Goal: Find specific page/section: Find specific page/section

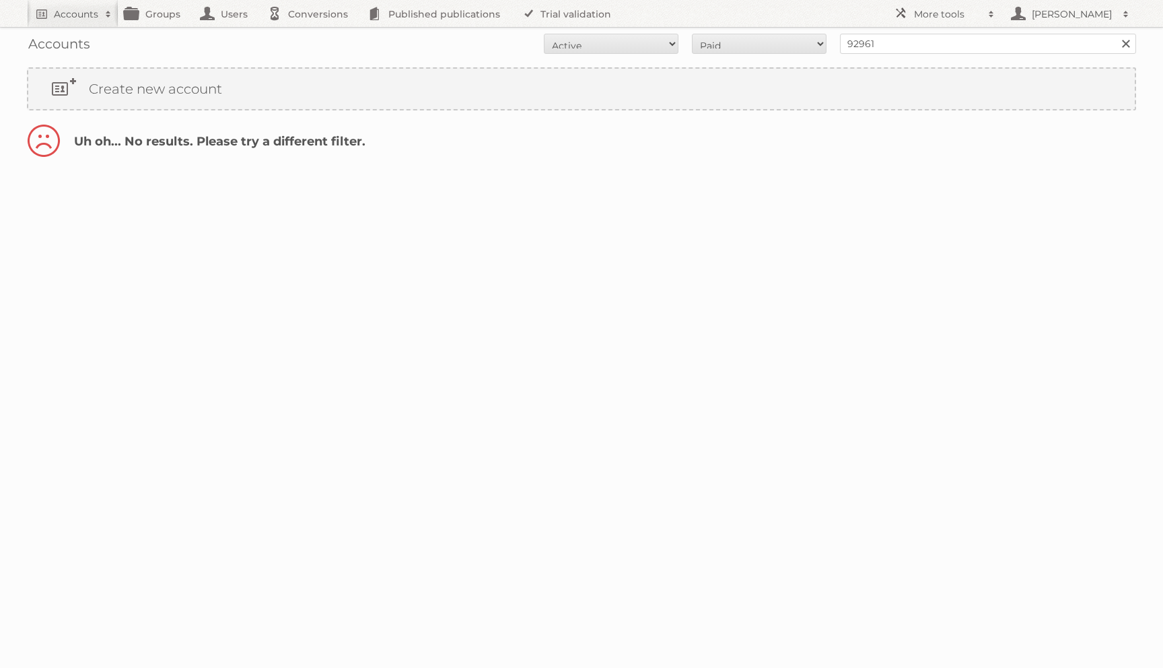
click at [641, 26] on nav "Accounts Search Advanced Search Create new account Groups Users Conversions Pub…" at bounding box center [581, 13] width 1109 height 27
click at [634, 34] on select "All Active Expired Pending" at bounding box center [611, 44] width 135 height 20
select select "all"
click at [703, 44] on select "All Paid Trials Self service" at bounding box center [759, 44] width 135 height 20
select select "trials"
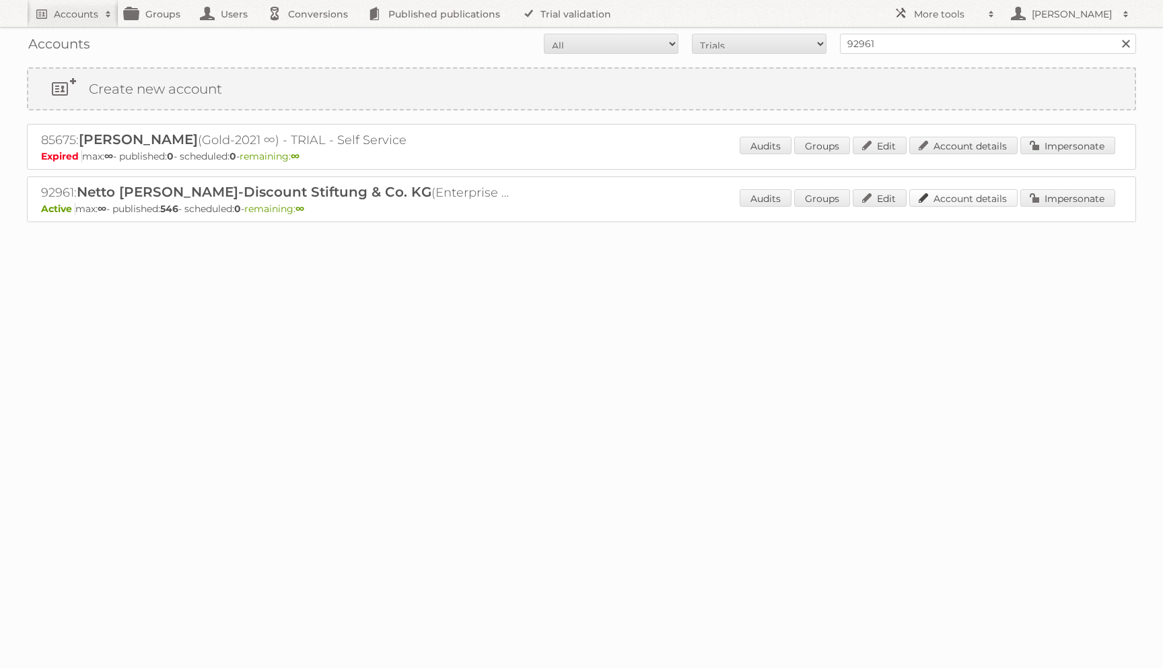
click at [940, 197] on link "Account details" at bounding box center [963, 197] width 108 height 17
